Goal: Find specific page/section: Find specific page/section

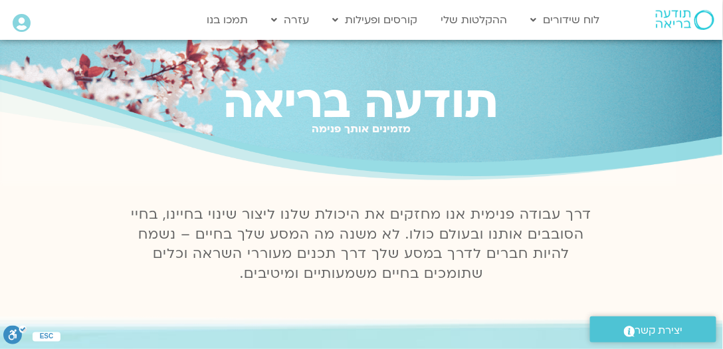
click at [23, 24] on icon at bounding box center [22, 23] width 18 height 19
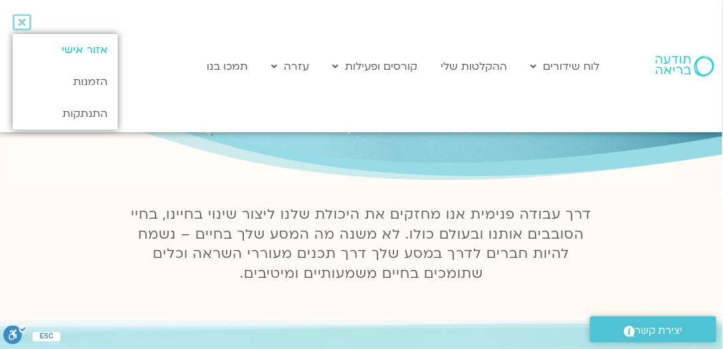
click at [88, 46] on link "אזור אישי" at bounding box center [65, 50] width 105 height 32
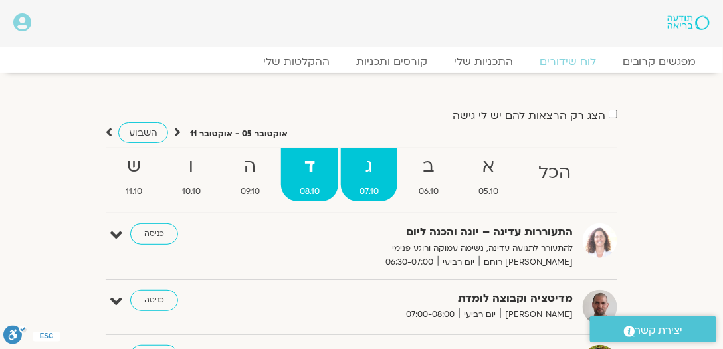
click at [363, 177] on strong "ג" at bounding box center [369, 166] width 56 height 30
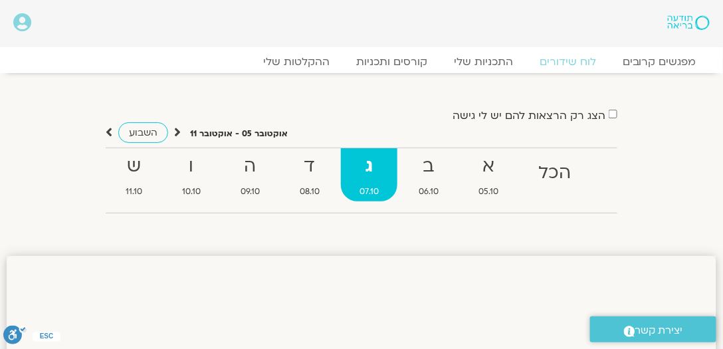
click at [363, 175] on strong "ג" at bounding box center [369, 166] width 56 height 30
click at [368, 164] on strong "ג" at bounding box center [369, 166] width 56 height 30
click at [369, 171] on strong "ג" at bounding box center [369, 166] width 56 height 30
click at [22, 21] on icon at bounding box center [22, 22] width 18 height 19
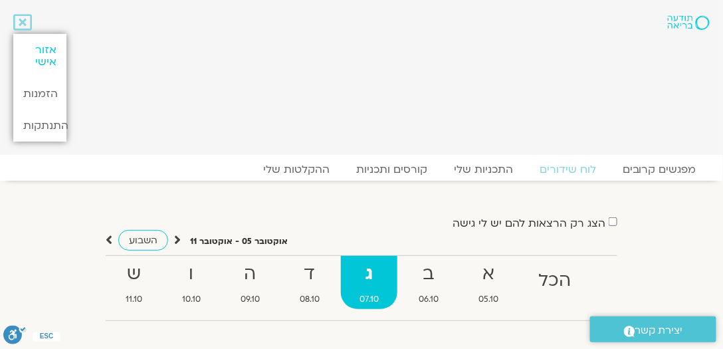
click at [50, 48] on link "אזור אישי" at bounding box center [39, 56] width 53 height 44
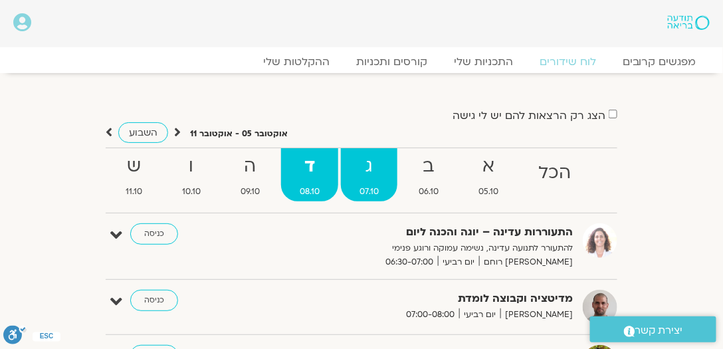
click at [371, 167] on strong "ג" at bounding box center [369, 166] width 56 height 30
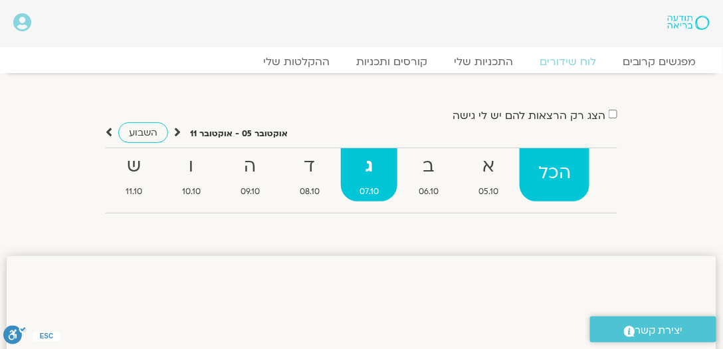
click at [547, 177] on strong "הכל" at bounding box center [554, 173] width 70 height 30
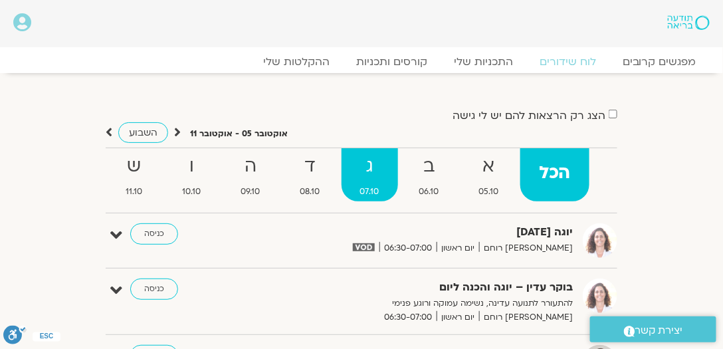
click at [370, 166] on strong "ג" at bounding box center [369, 166] width 56 height 30
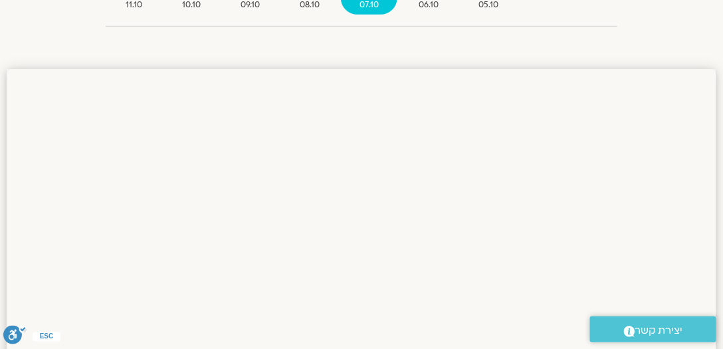
scroll to position [101, 0]
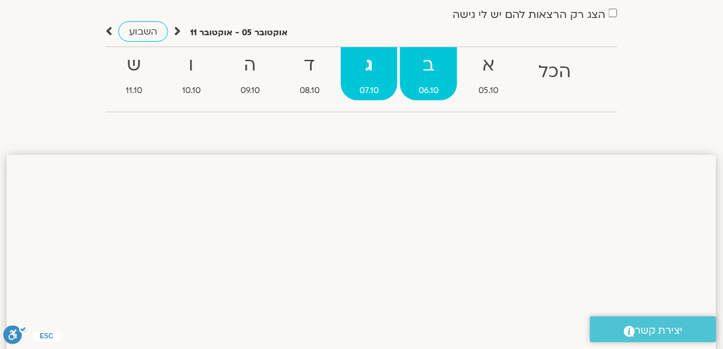
click at [429, 92] on span "06.10" at bounding box center [428, 91] width 57 height 14
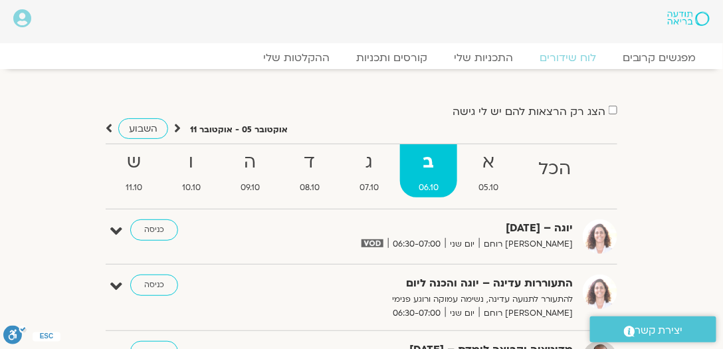
scroll to position [0, 0]
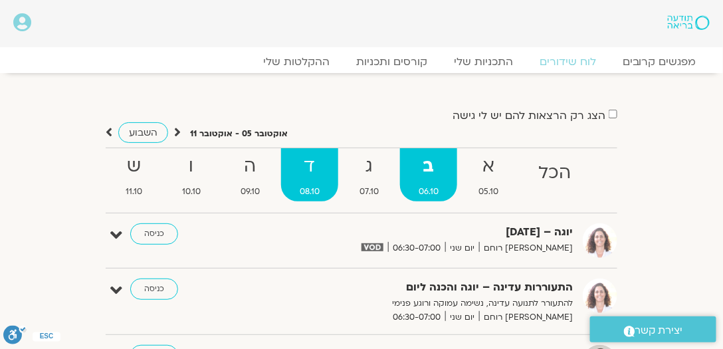
click at [299, 167] on strong "ד" at bounding box center [309, 166] width 57 height 30
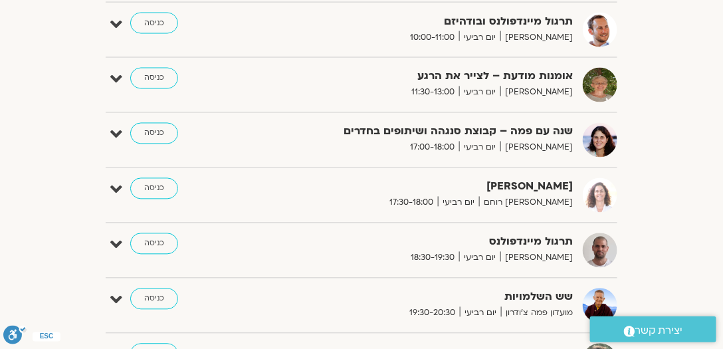
scroll to position [304, 0]
